Goal: Entertainment & Leisure: Consume media (video, audio)

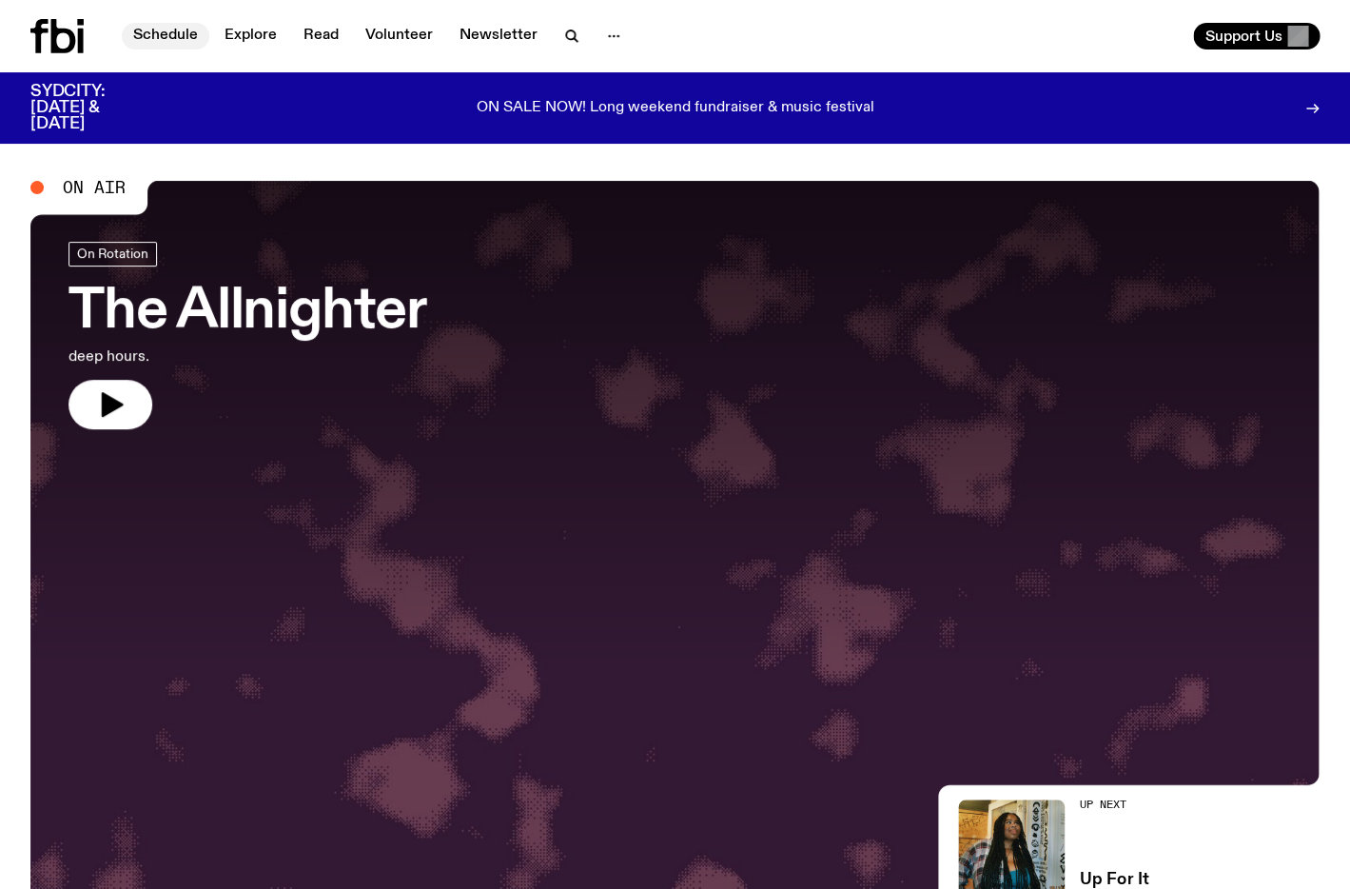
click at [151, 32] on link "Schedule" at bounding box center [166, 36] width 88 height 27
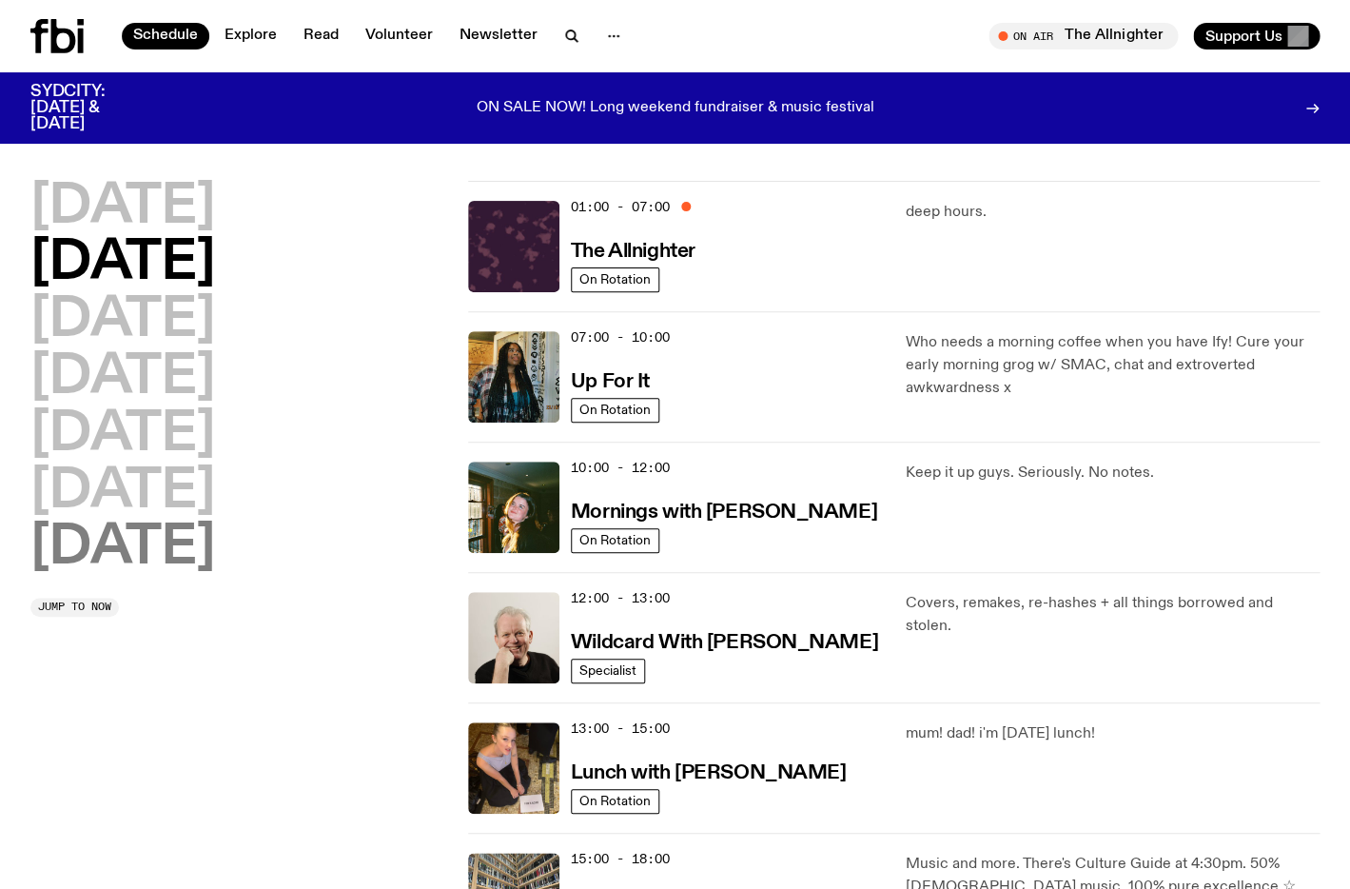
click at [183, 549] on h2 "[DATE]" at bounding box center [122, 547] width 185 height 53
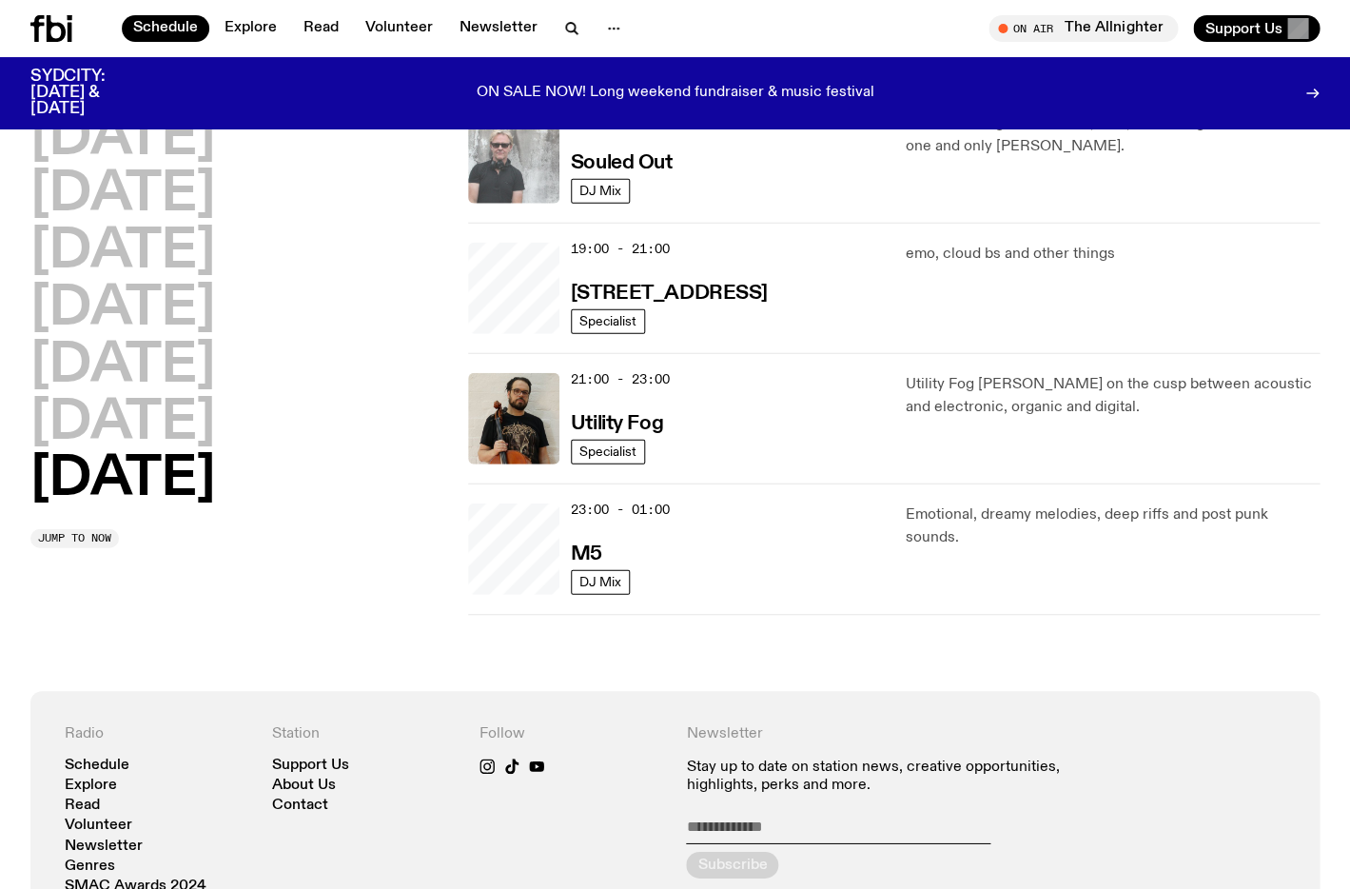
scroll to position [814, 0]
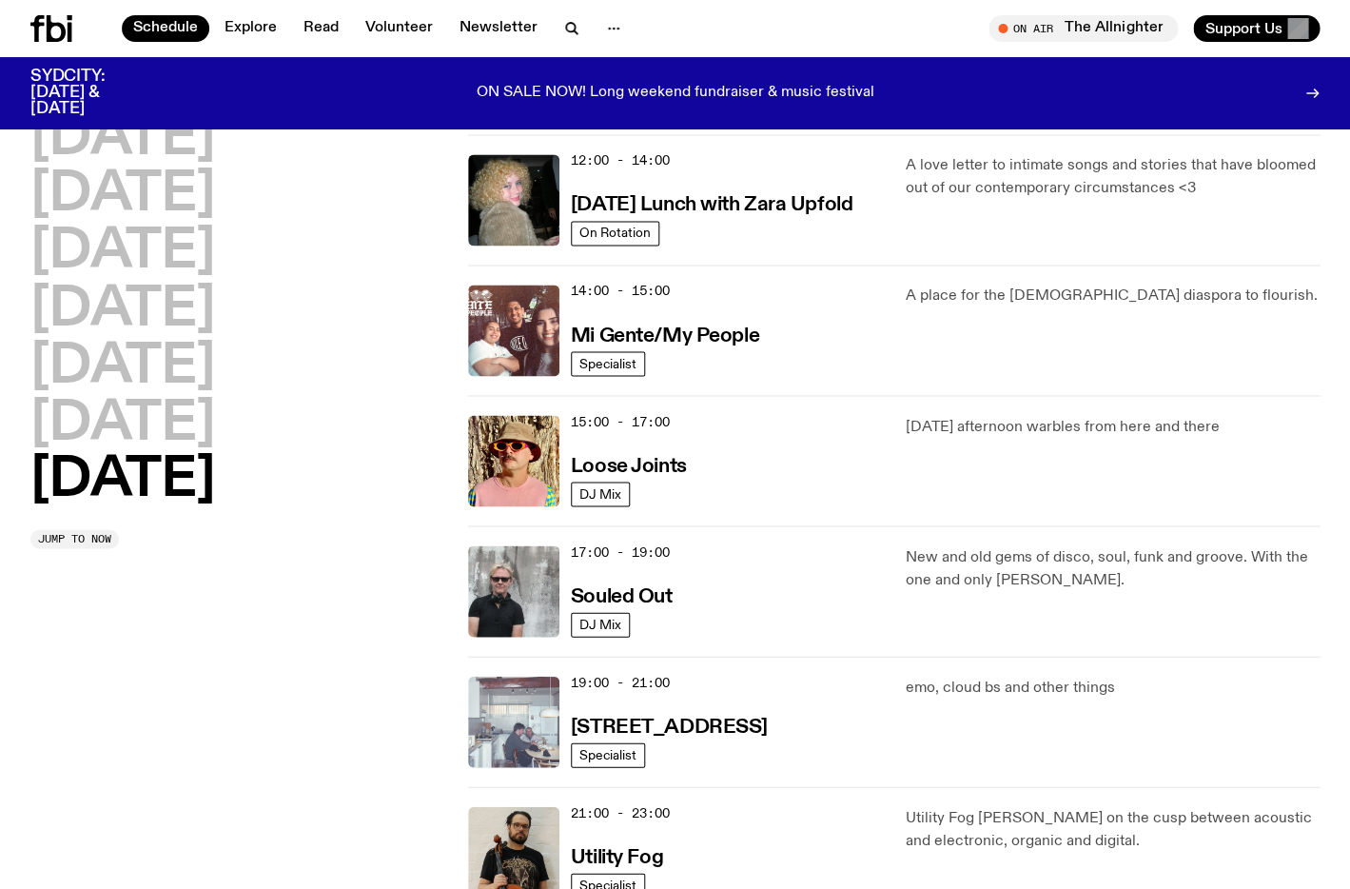
click at [530, 712] on img at bounding box center [513, 721] width 91 height 91
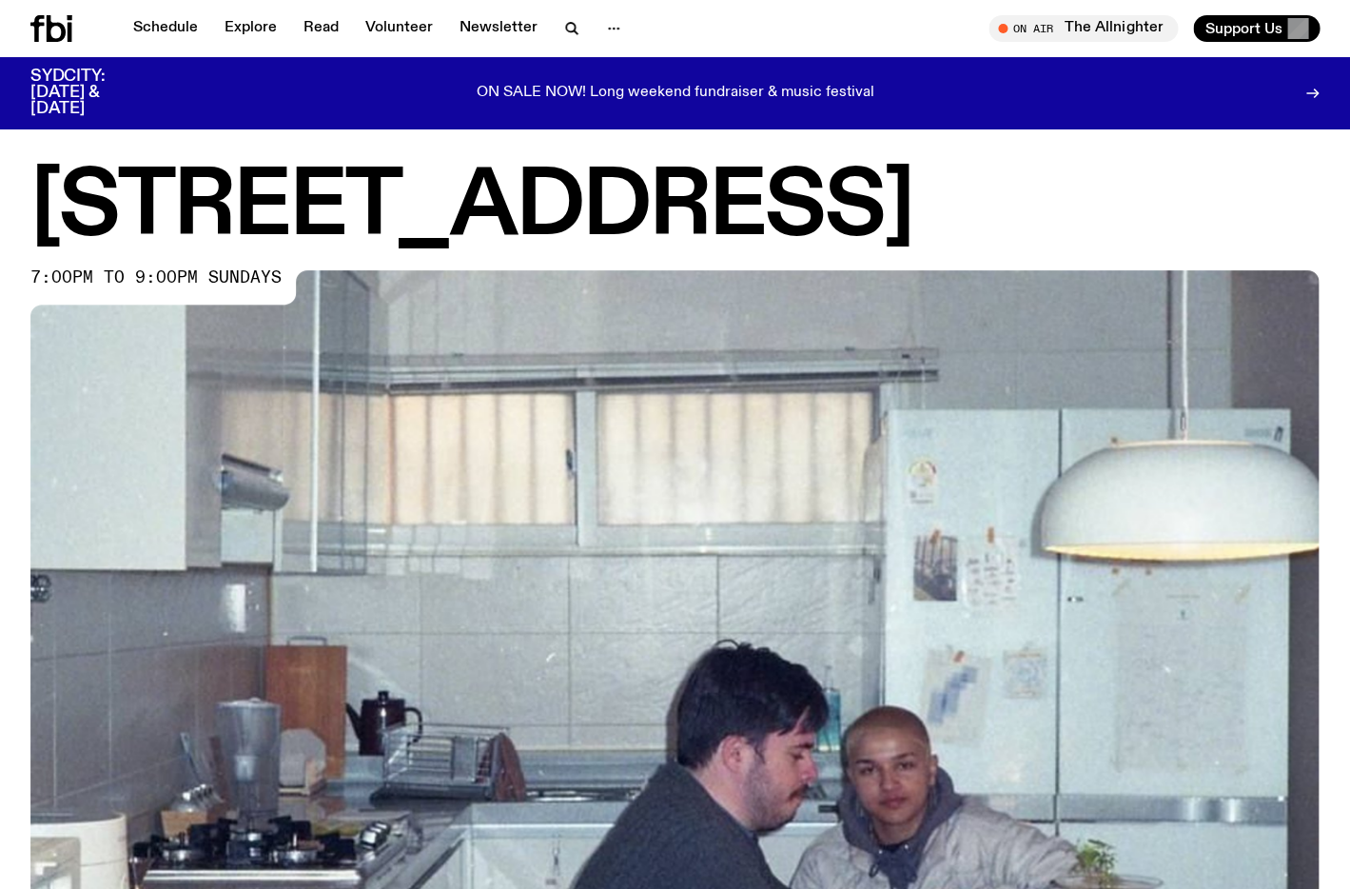
scroll to position [824, 0]
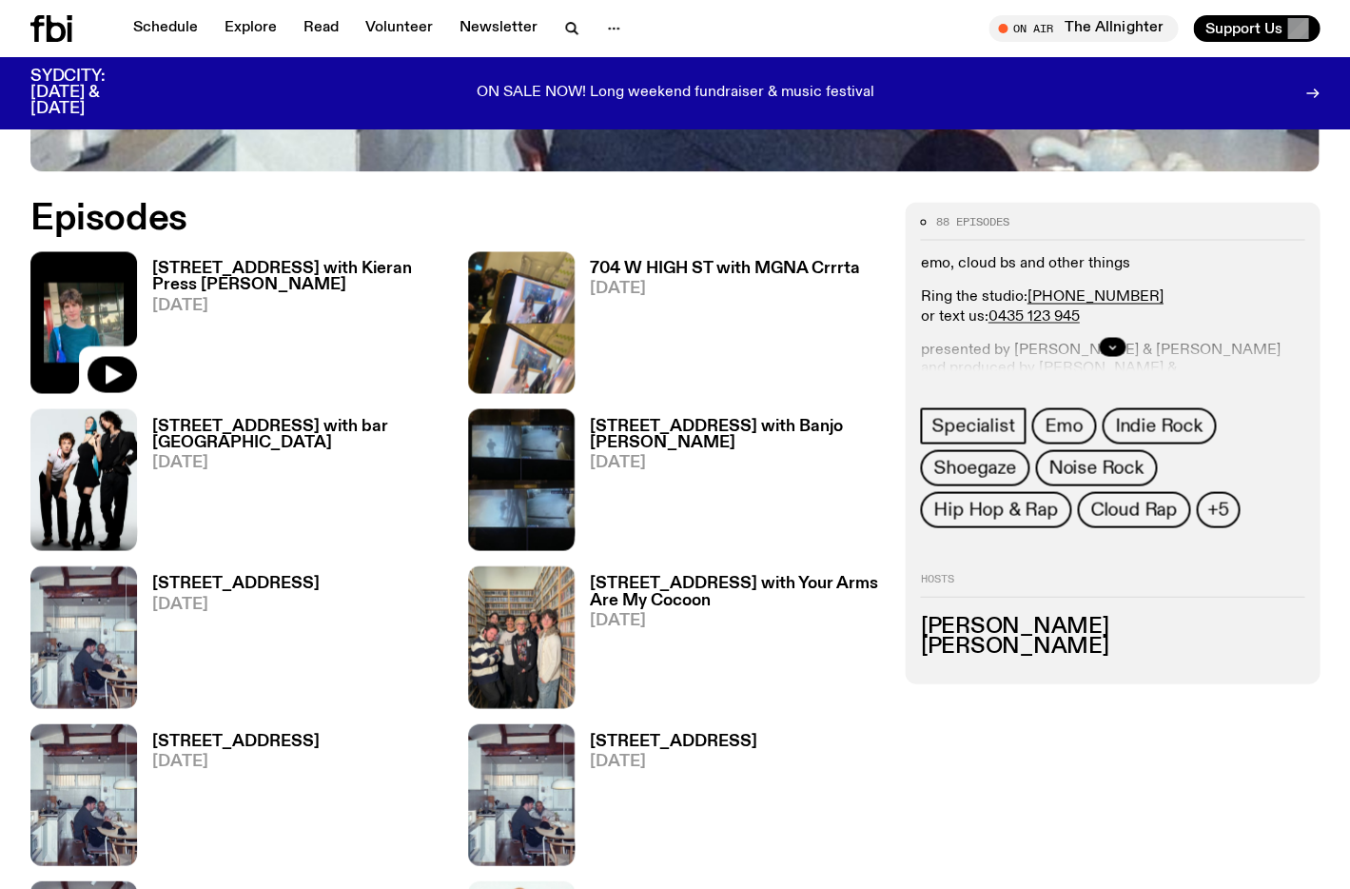
click at [123, 304] on icon at bounding box center [83, 322] width 107 height 142
click at [107, 305] on img at bounding box center [83, 322] width 107 height 142
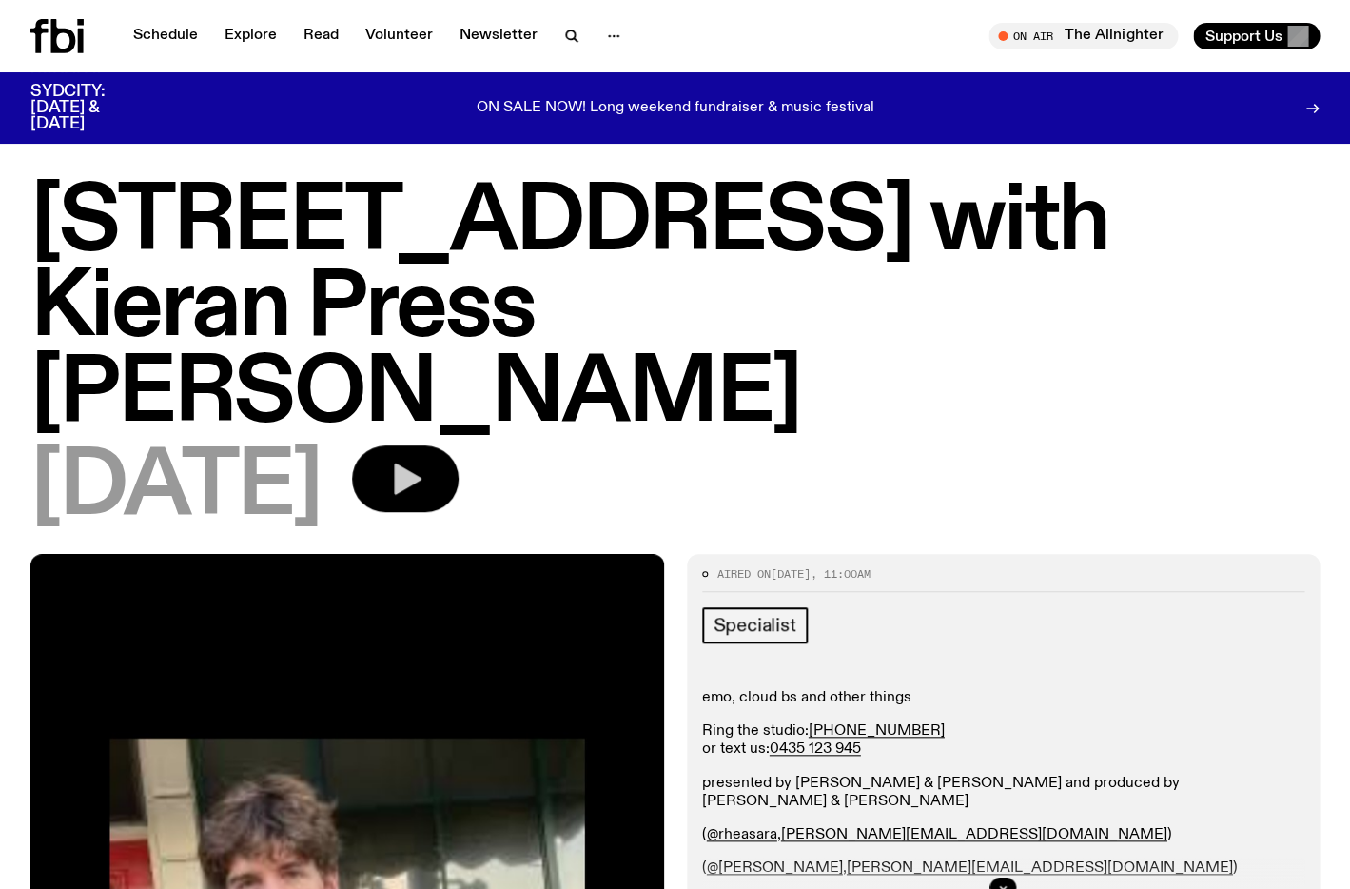
click at [422, 462] on icon "button" at bounding box center [408, 477] width 28 height 31
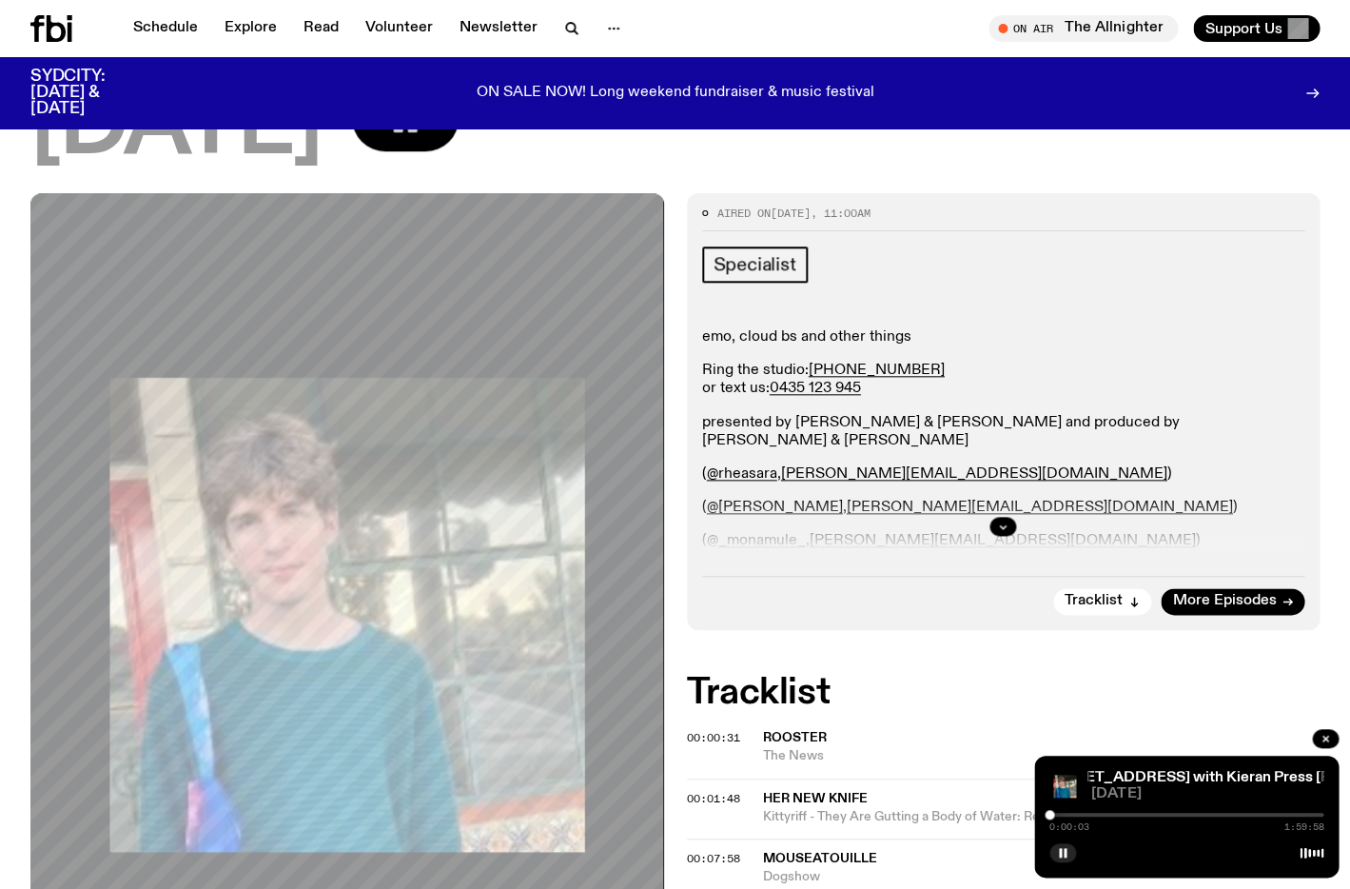
scroll to position [428, 0]
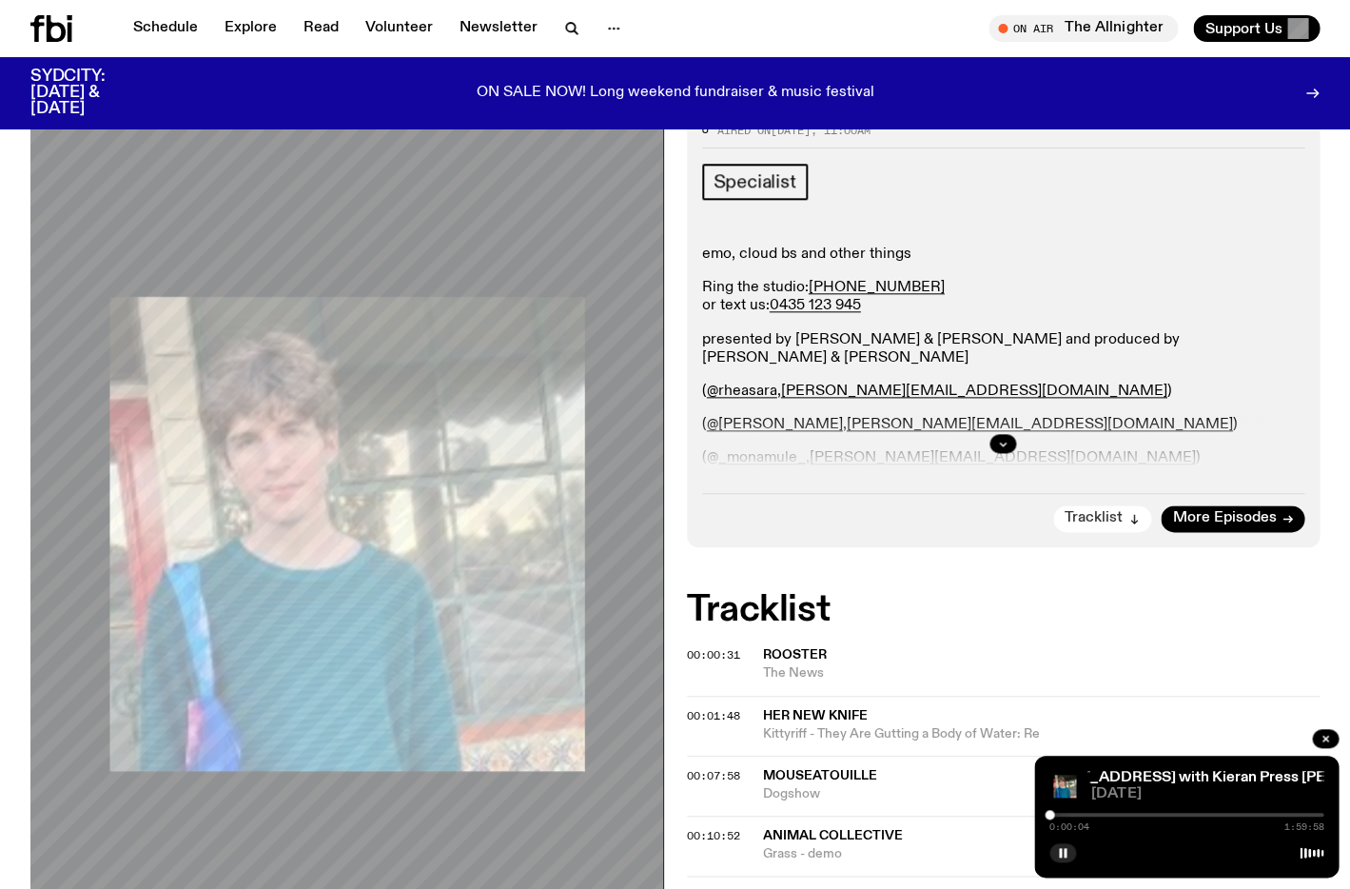
click at [1132, 520] on icon "button" at bounding box center [1134, 521] width 7 height 3
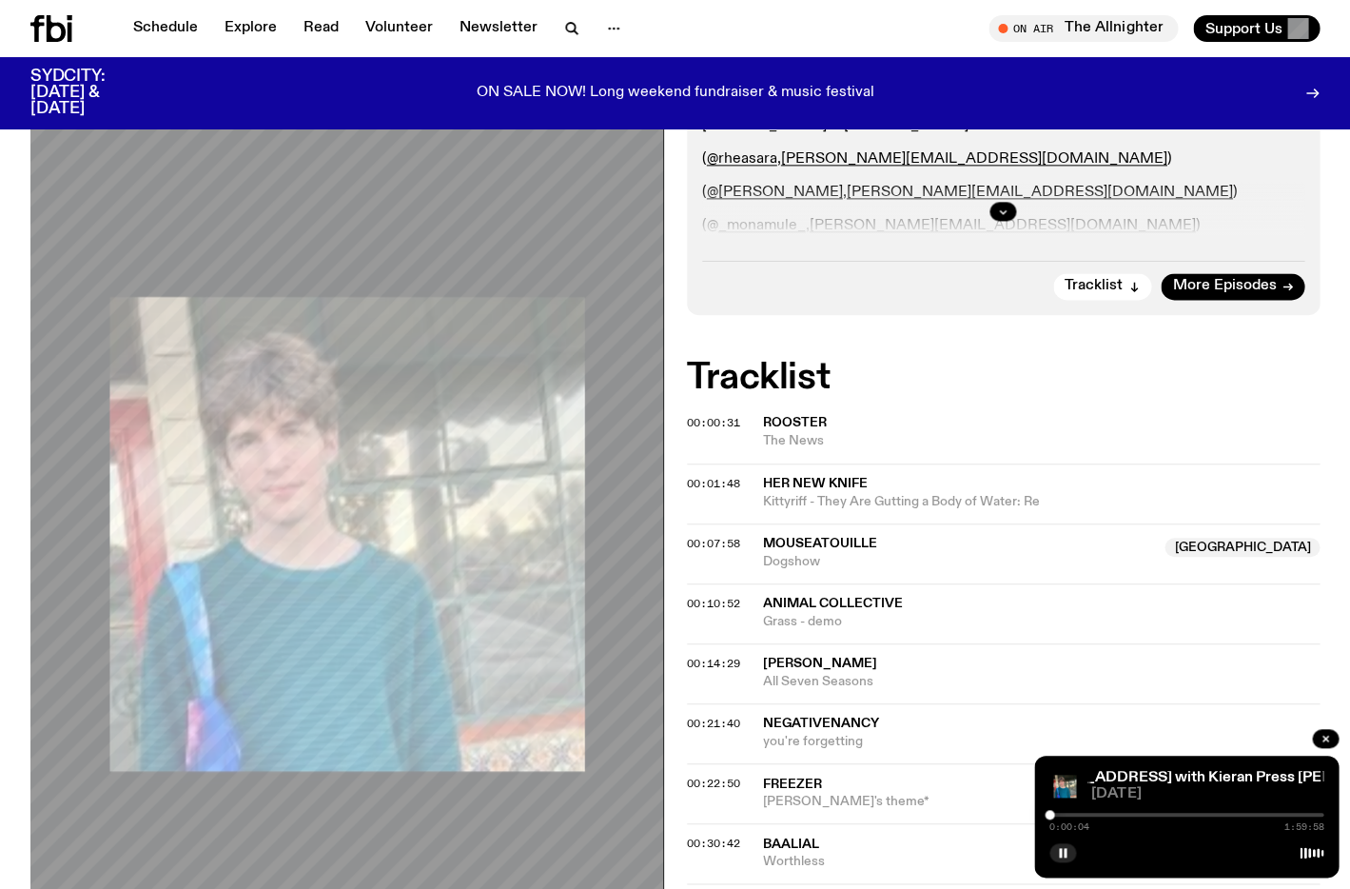
scroll to position [822, 0]
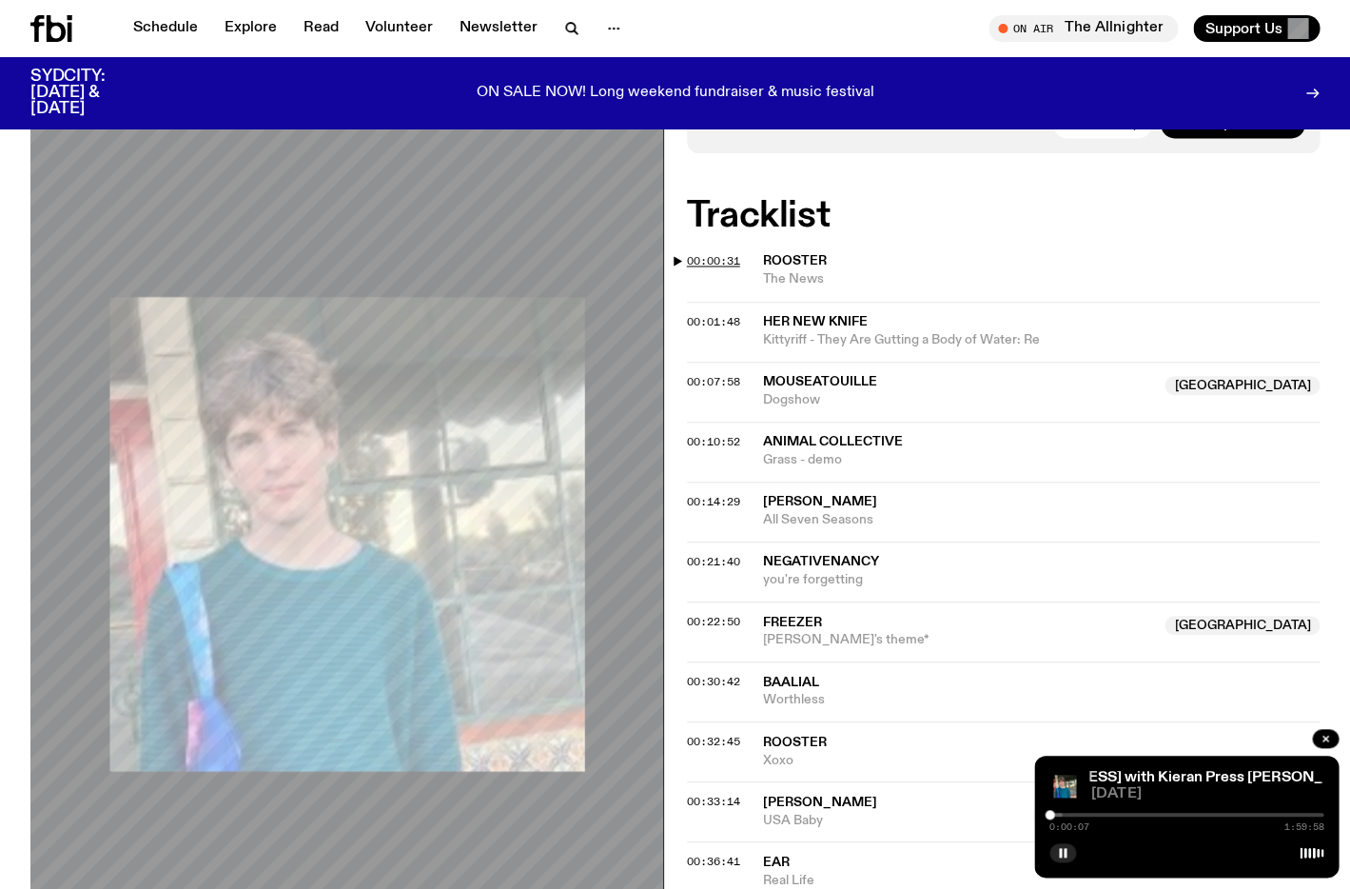
click at [695, 253] on span "00:00:31" at bounding box center [713, 260] width 53 height 15
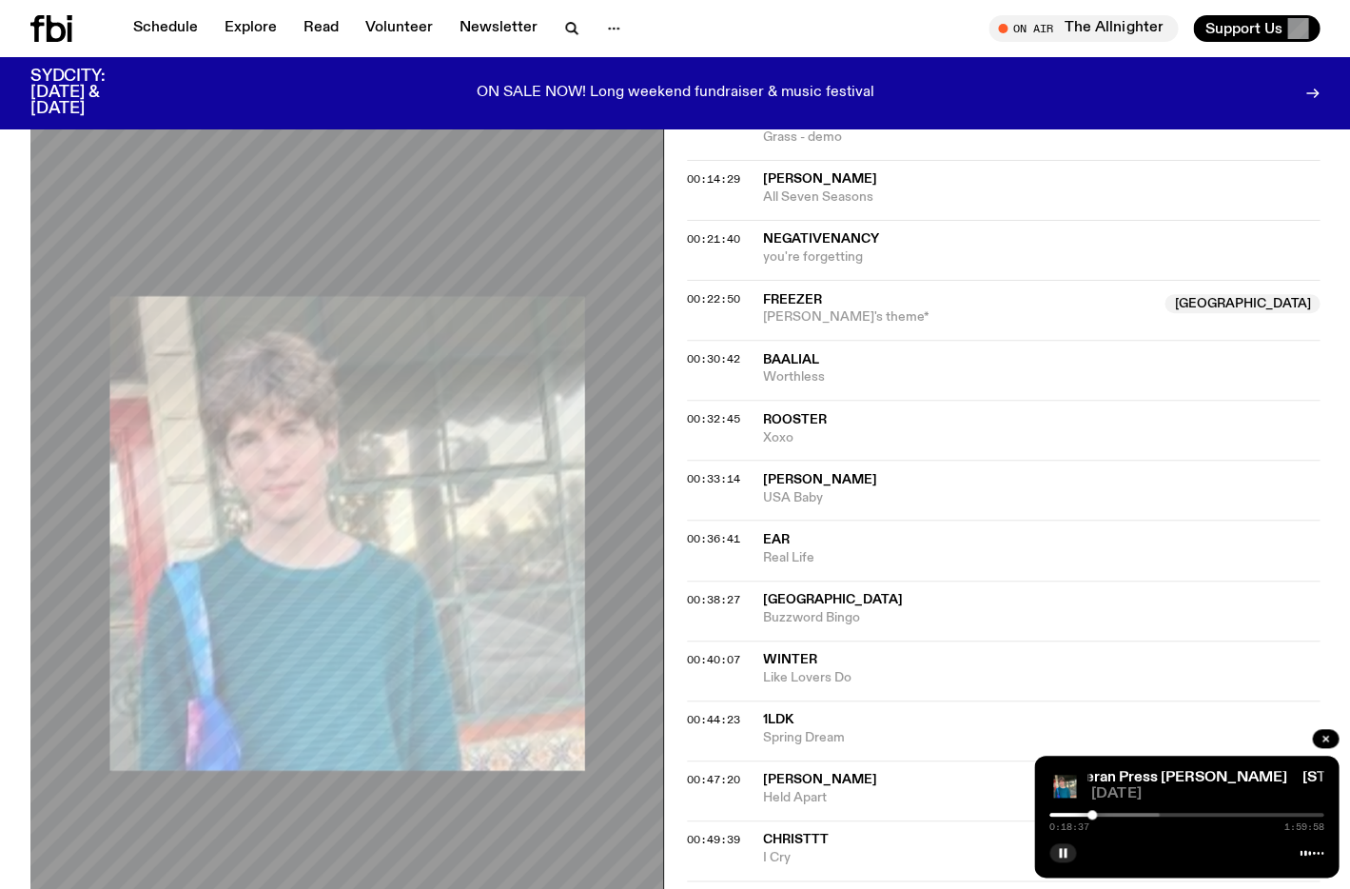
scroll to position [1151, 0]
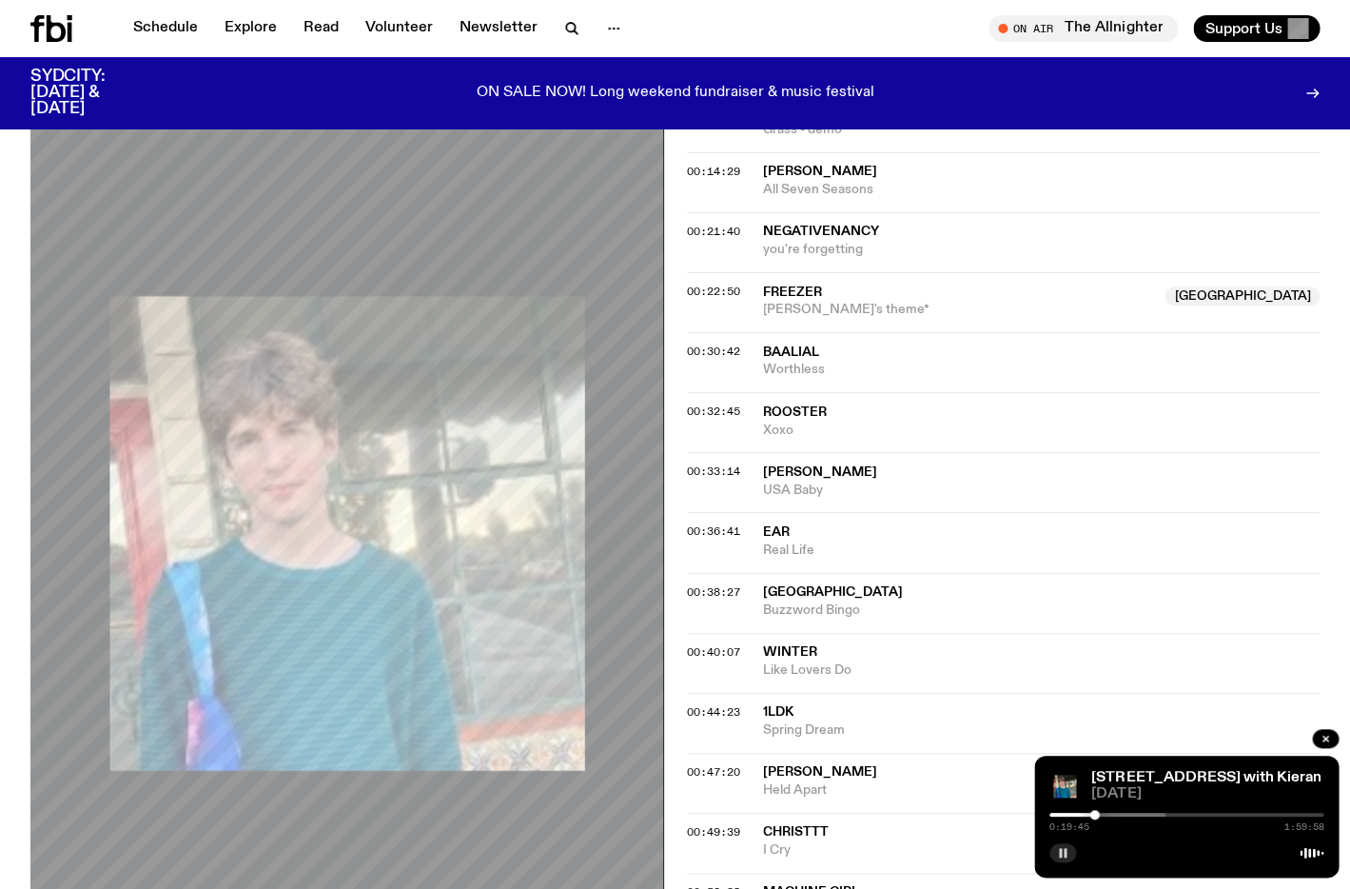
click at [1057, 851] on icon "button" at bounding box center [1062, 852] width 11 height 11
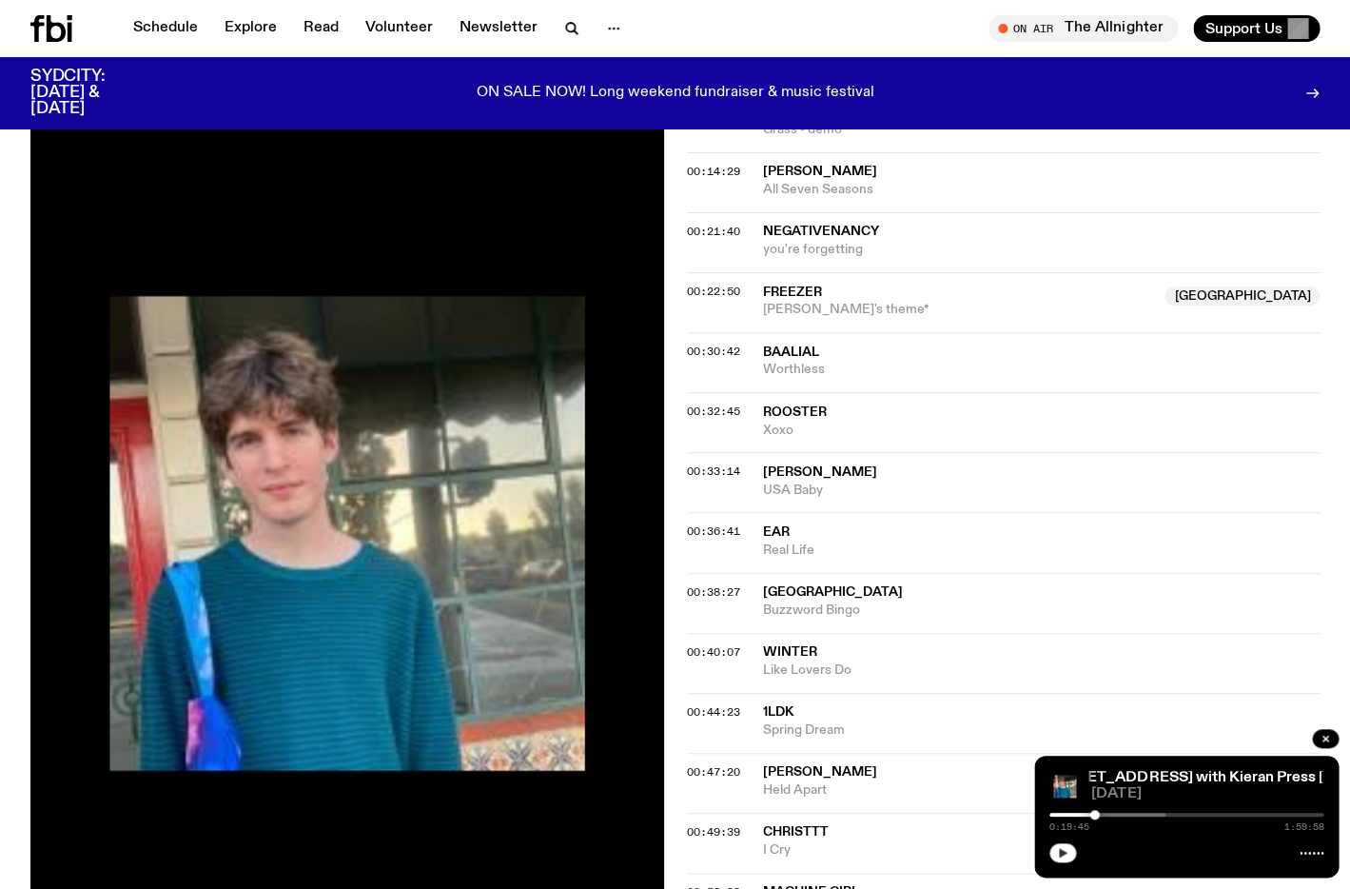
click at [1067, 854] on icon "button" at bounding box center [1062, 852] width 11 height 11
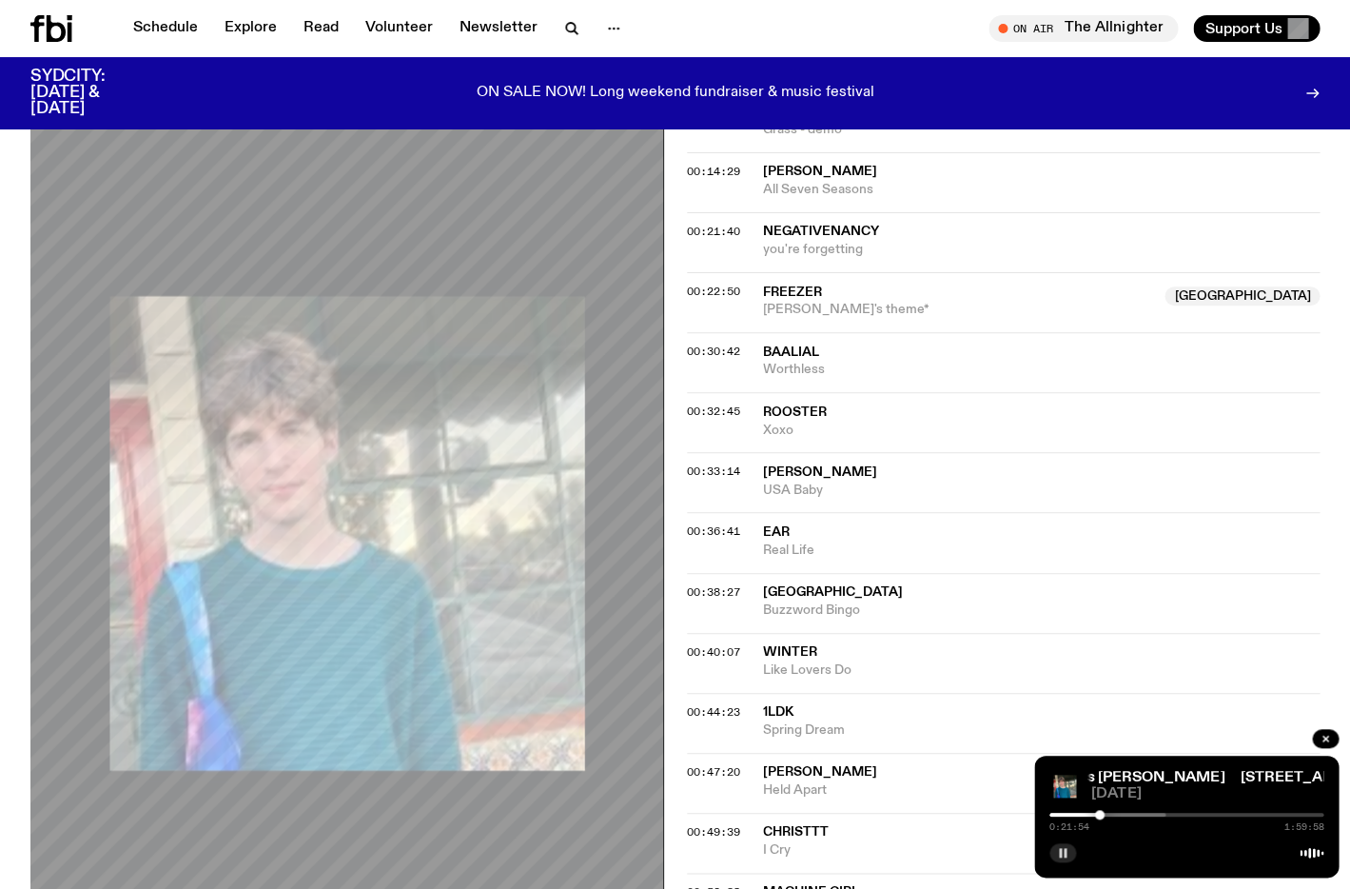
click at [1099, 811] on div at bounding box center [1100, 815] width 10 height 10
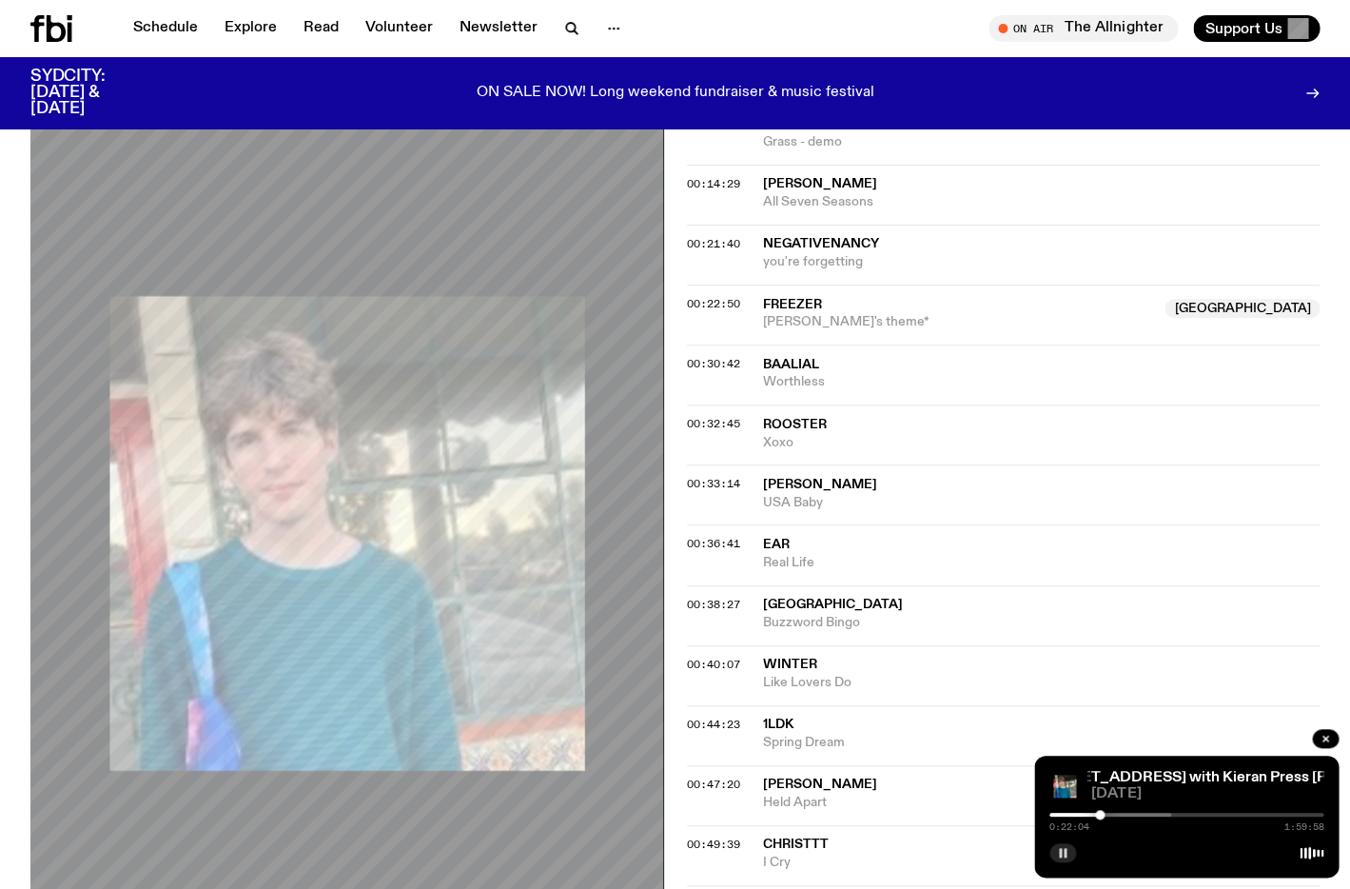
scroll to position [1147, 0]
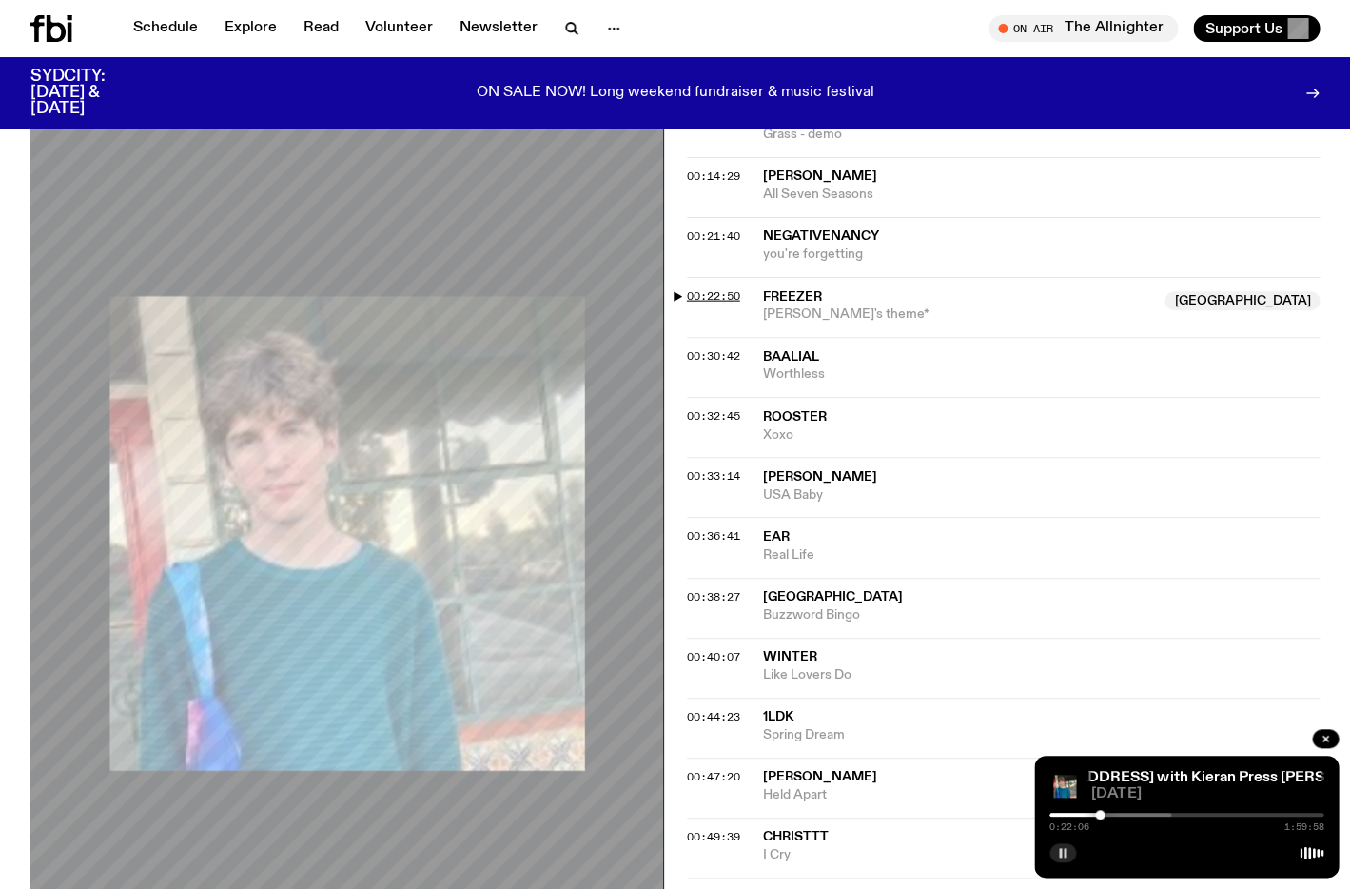
click at [717, 288] on span "00:22:50" at bounding box center [713, 295] width 53 height 15
click at [711, 288] on span "00:22:50" at bounding box center [713, 295] width 53 height 15
click at [1101, 816] on div at bounding box center [1102, 815] width 10 height 10
click at [1098, 815] on div at bounding box center [1099, 815] width 10 height 10
click at [723, 288] on span "00:22:50" at bounding box center [713, 295] width 53 height 15
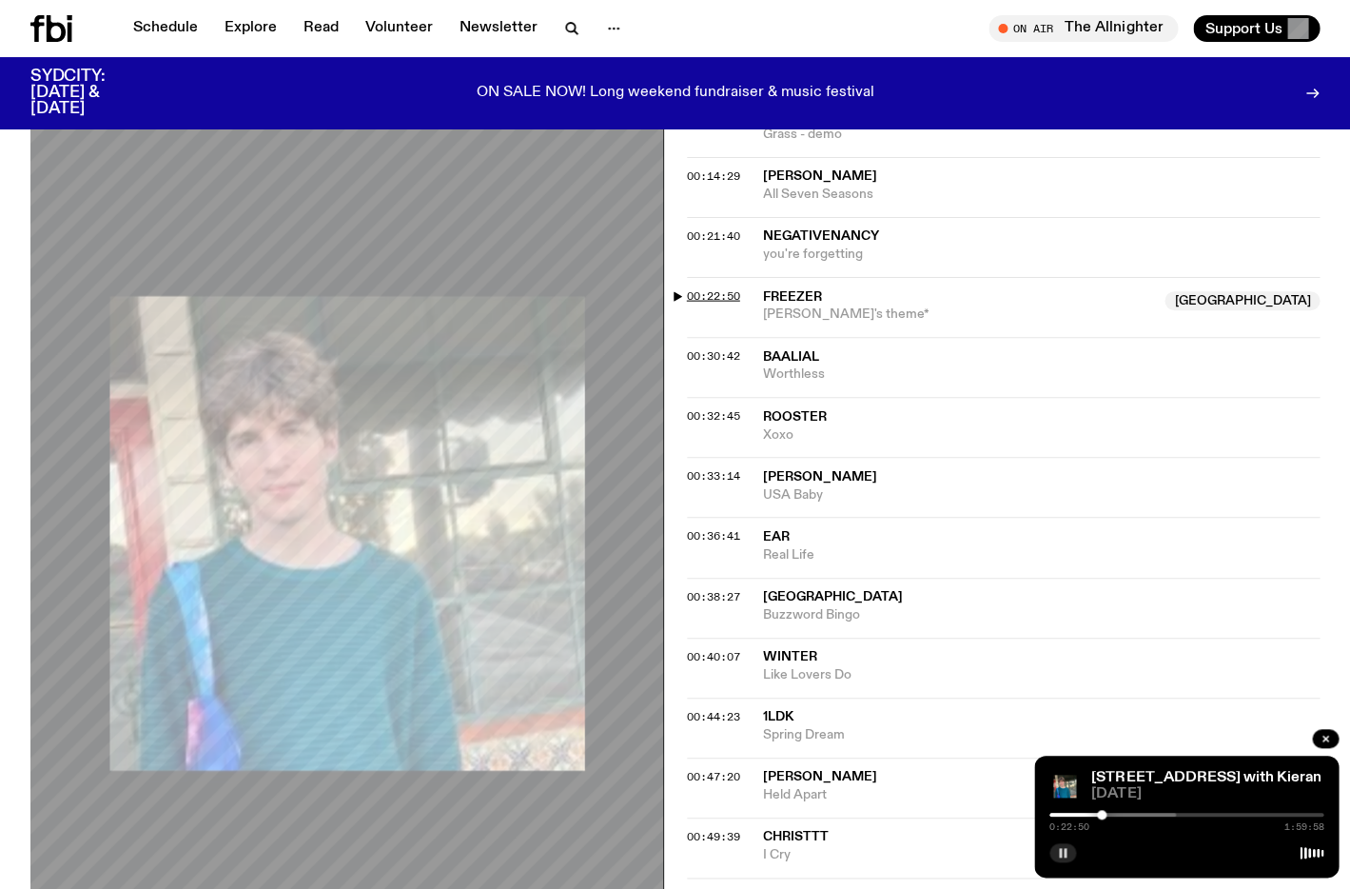
click at [721, 288] on span "00:22:50" at bounding box center [713, 295] width 53 height 15
click at [1100, 815] on div at bounding box center [1101, 815] width 10 height 10
click at [727, 228] on span "00:21:40" at bounding box center [713, 235] width 53 height 15
click at [1098, 815] on div at bounding box center [1099, 815] width 10 height 10
click at [700, 288] on span "00:22:50" at bounding box center [713, 295] width 53 height 15
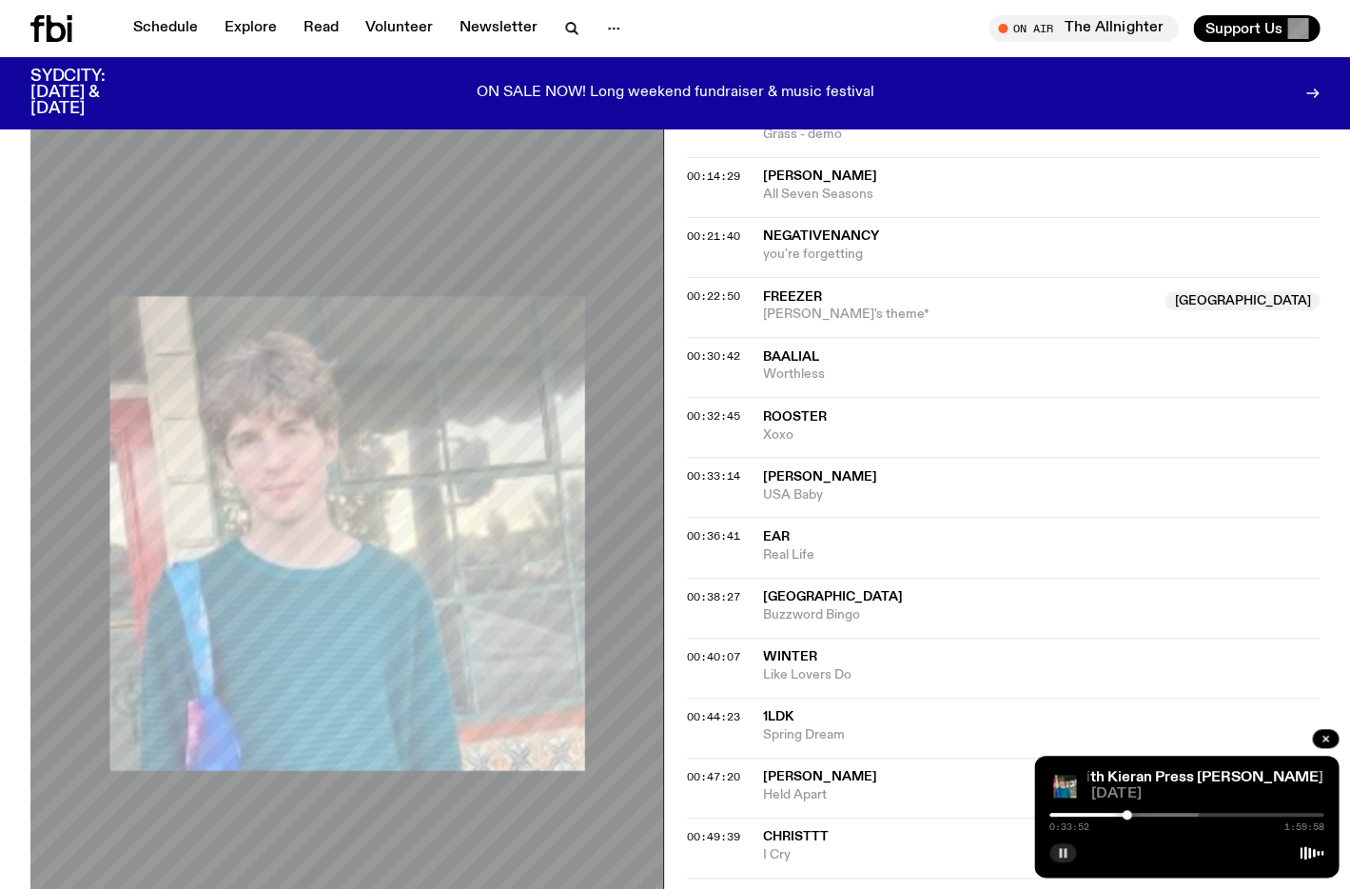
click at [1064, 852] on rect "button" at bounding box center [1065, 853] width 3 height 10
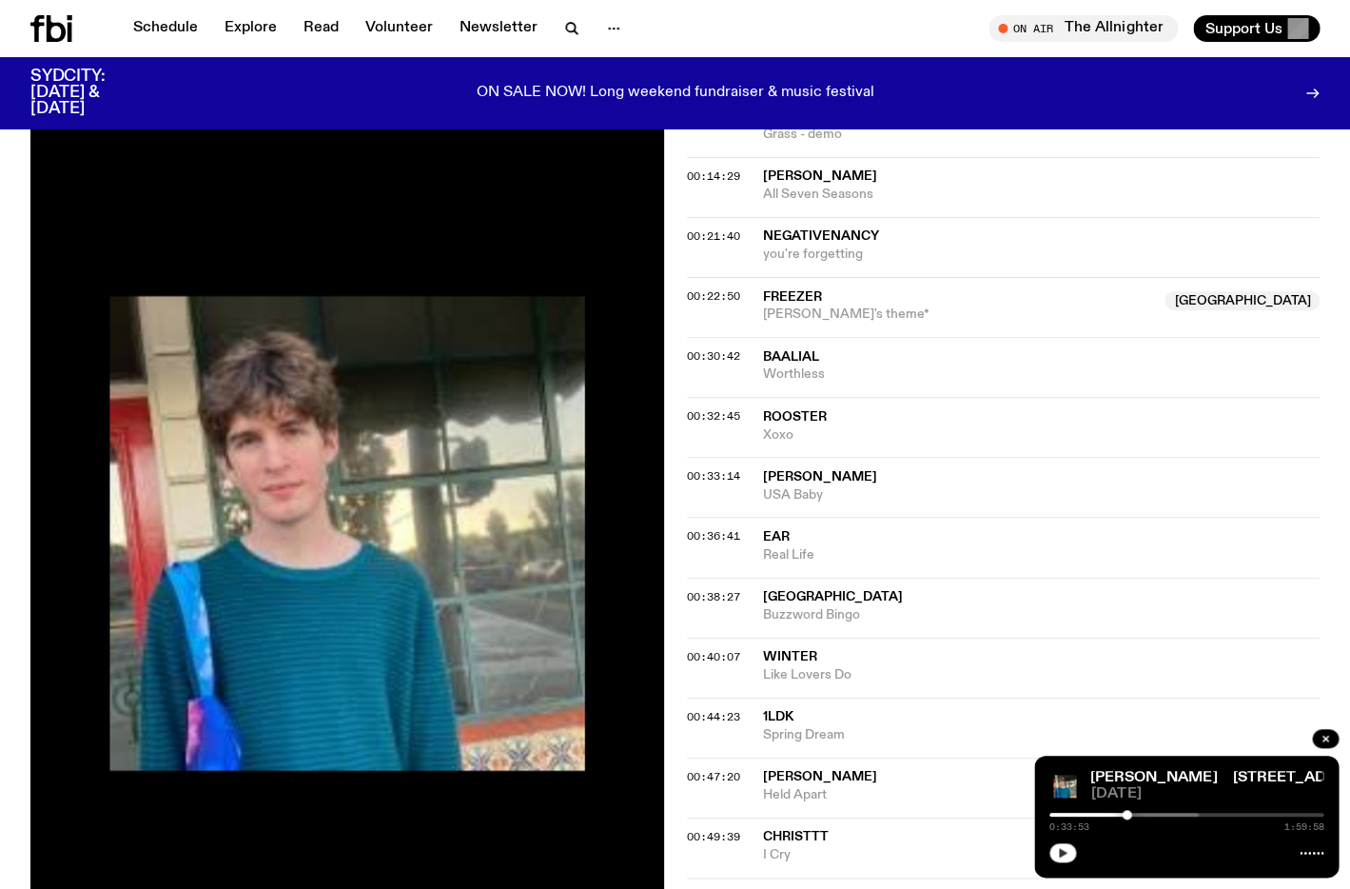
click at [1063, 852] on icon "button" at bounding box center [1063, 853] width 9 height 10
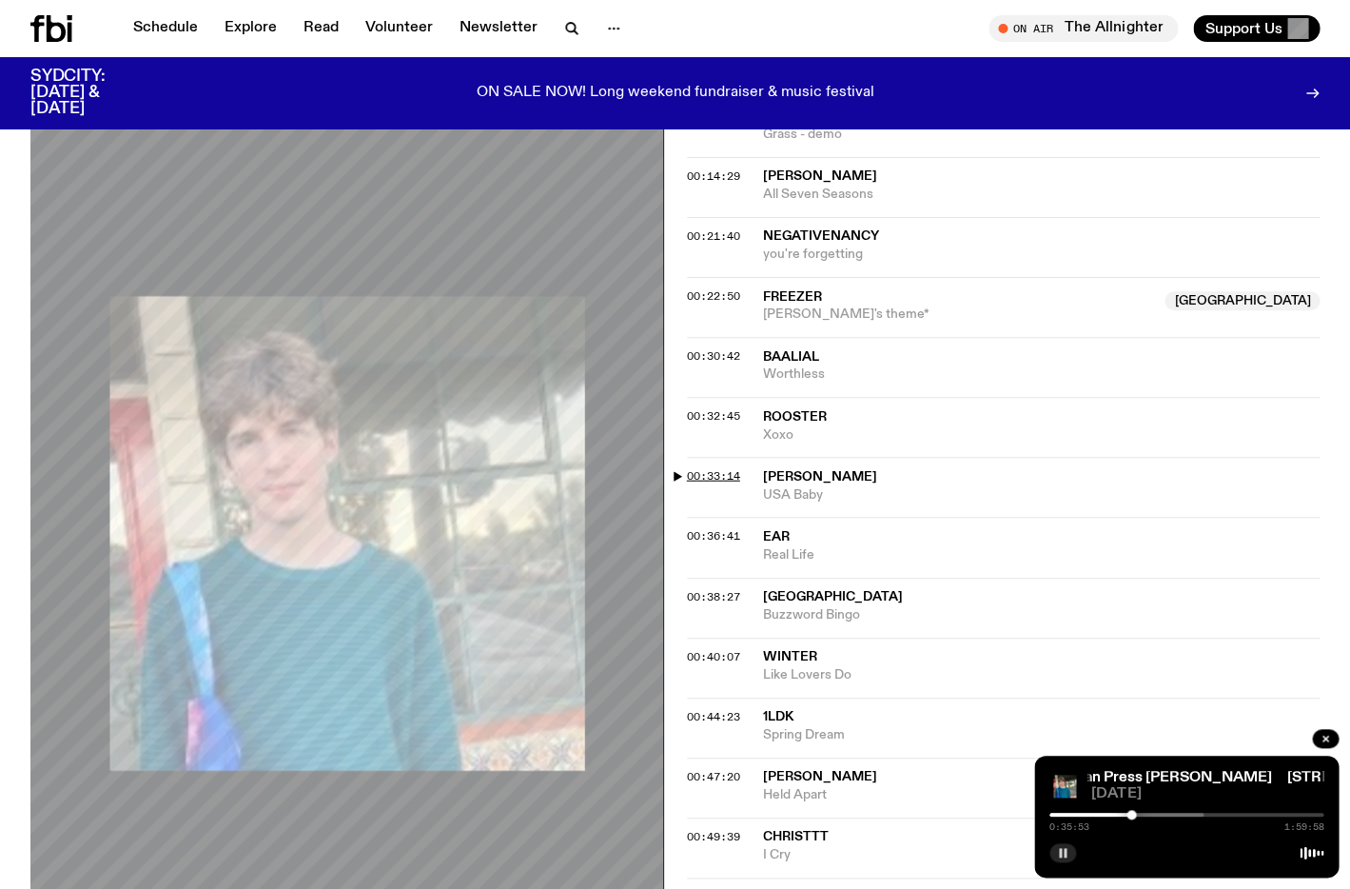
click at [718, 457] on div "00:33:14 [PERSON_NAME] USA Baby" at bounding box center [1004, 487] width 634 height 60
click at [717, 468] on span "00:33:14" at bounding box center [713, 475] width 53 height 15
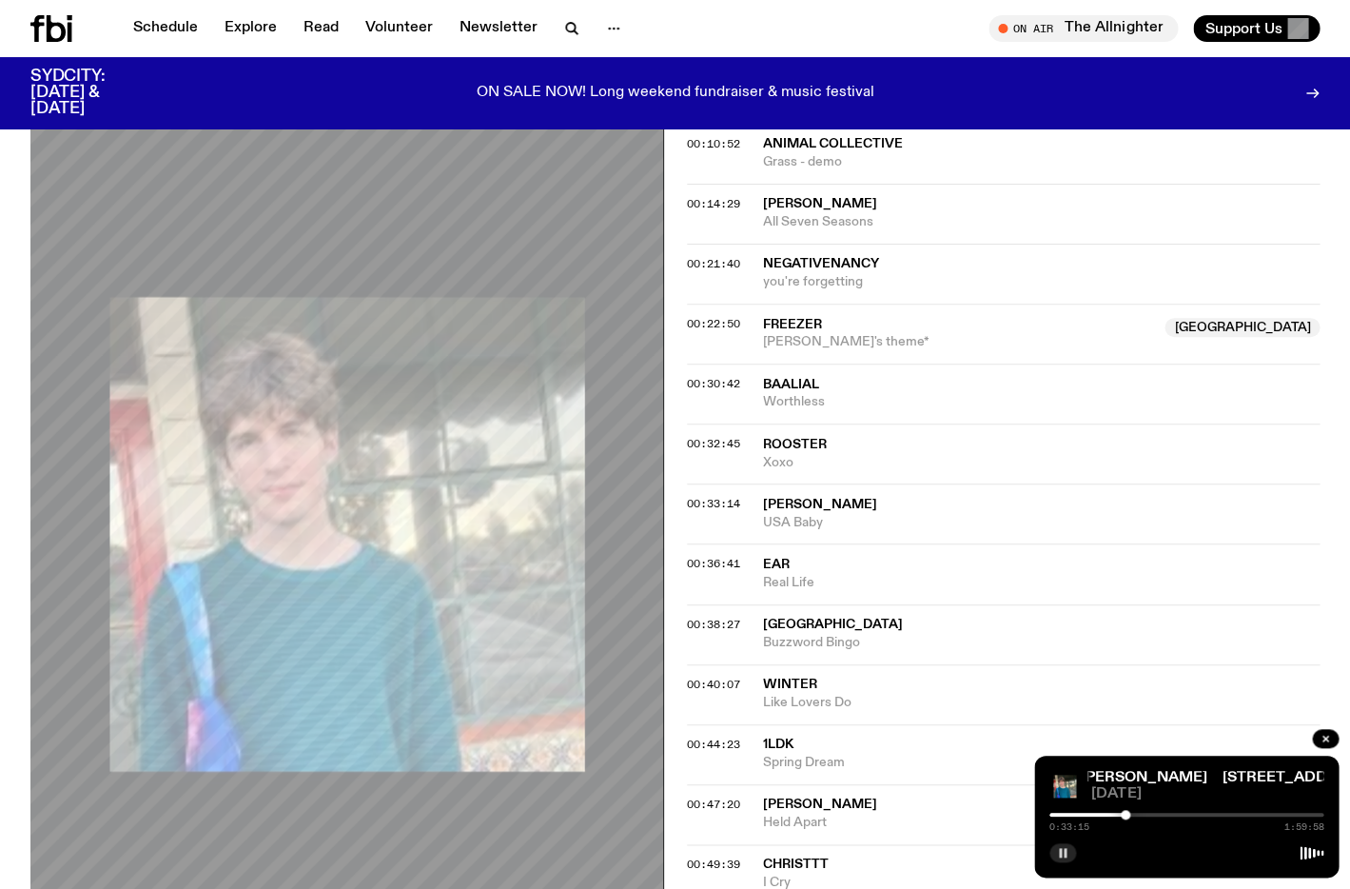
scroll to position [1118, 0]
click at [1126, 816] on div at bounding box center [1127, 815] width 10 height 10
click at [1129, 816] on div at bounding box center [1131, 815] width 10 height 10
click at [1128, 815] on div at bounding box center [1129, 815] width 10 height 10
click at [1127, 815] on div at bounding box center [1128, 815] width 10 height 10
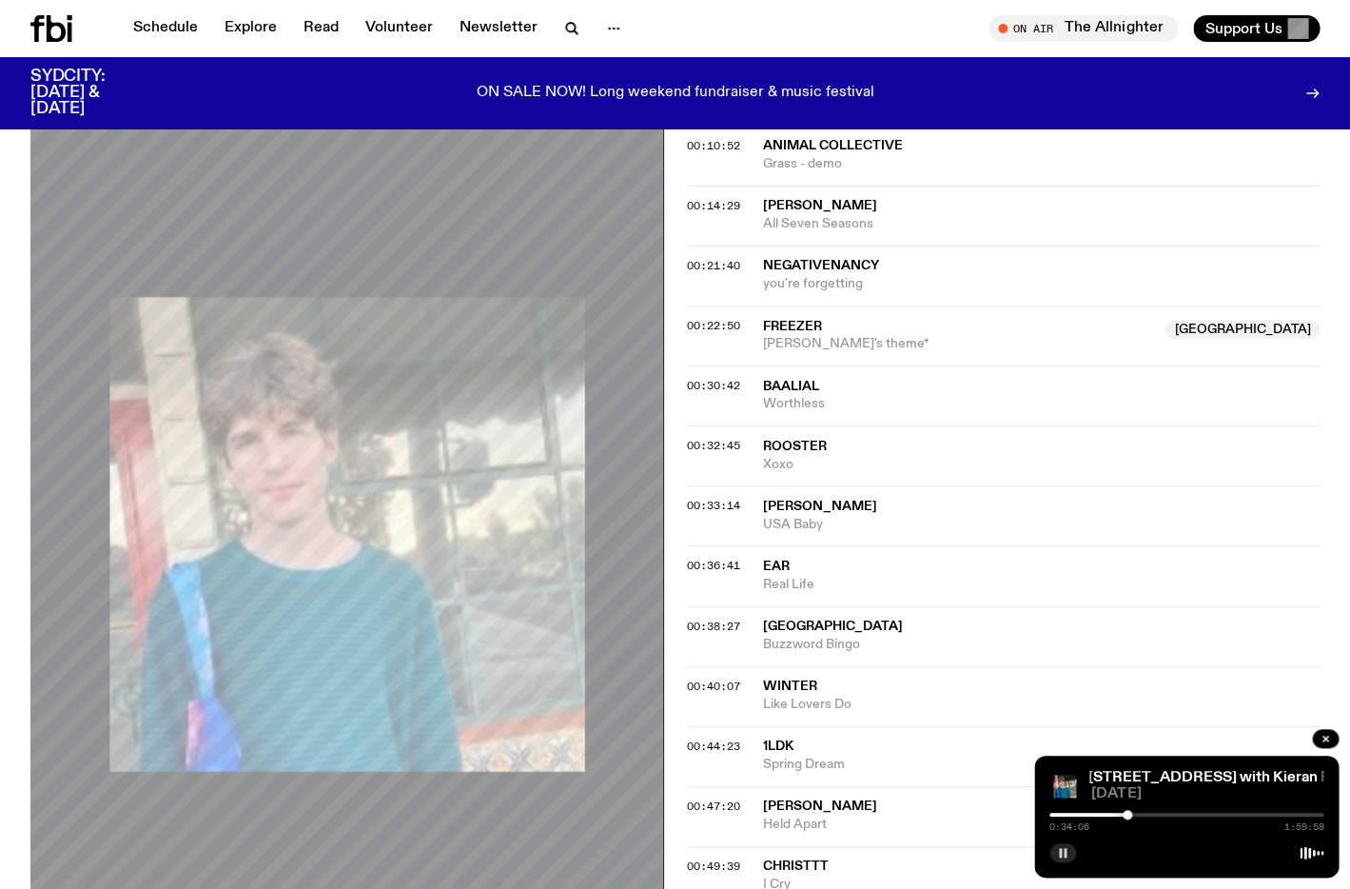
scroll to position [1117, 0]
click at [707, 619] on span "00:38:27" at bounding box center [713, 626] width 53 height 15
click at [1136, 816] on div at bounding box center [1137, 815] width 10 height 10
click at [1136, 814] on div at bounding box center [1137, 815] width 10 height 10
click at [1081, 378] on div "baalial Worthless" at bounding box center [1042, 396] width 558 height 36
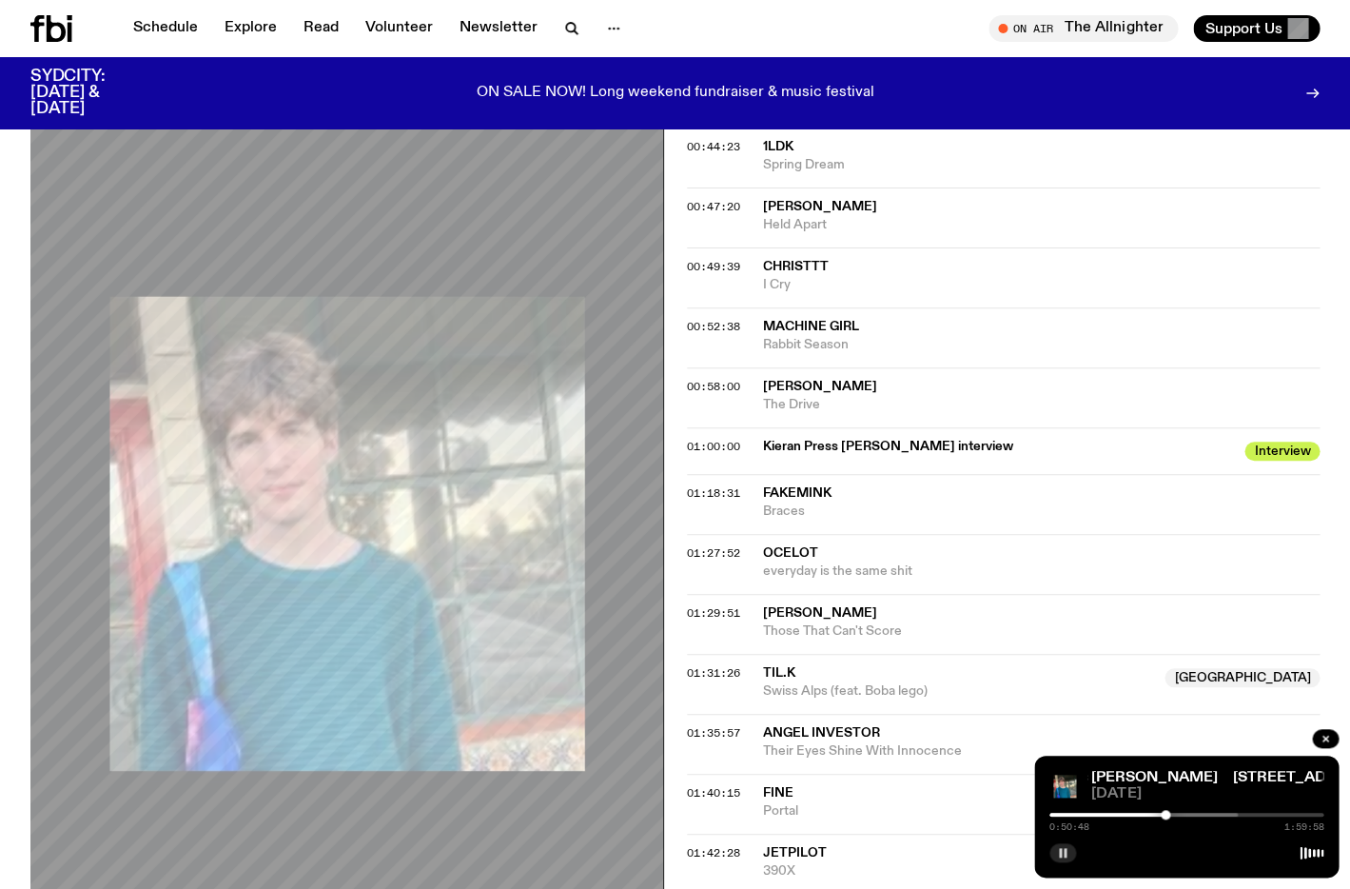
scroll to position [1738, 0]
